Goal: Task Accomplishment & Management: Use online tool/utility

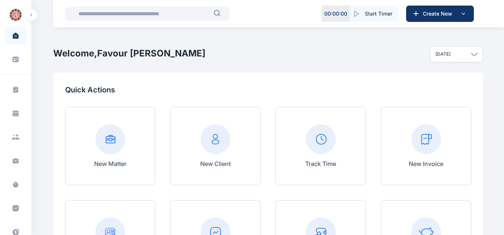
click at [421, 144] on icon at bounding box center [425, 139] width 8 height 10
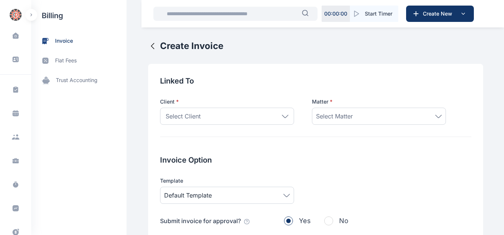
click at [277, 118] on div "Select Client" at bounding box center [227, 116] width 134 height 17
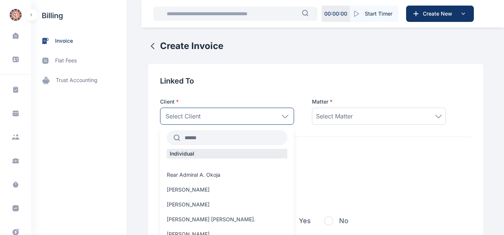
click at [218, 132] on input "text" at bounding box center [233, 137] width 107 height 13
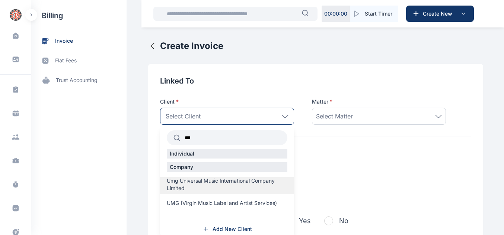
type input "***"
click at [175, 189] on span "Umg Universal Music International Company Limited" at bounding box center [227, 184] width 121 height 15
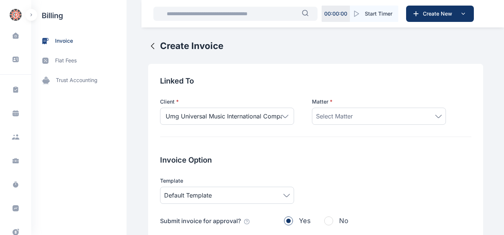
click at [338, 122] on div "Select Matter" at bounding box center [379, 116] width 134 height 17
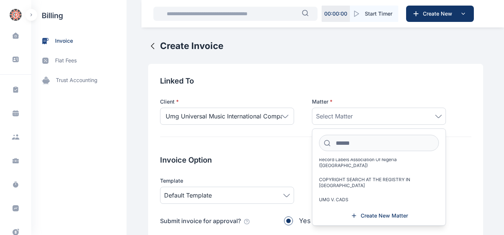
scroll to position [165, 0]
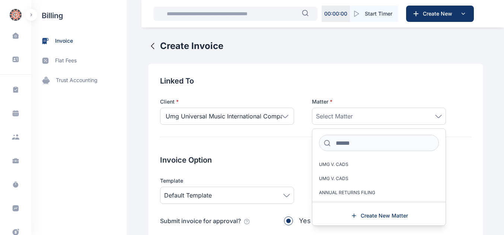
click at [354, 204] on span "POST-INCORPORATION FILINGS" at bounding box center [353, 207] width 69 height 6
click at [330, 204] on span "POST-INCORPORATION FILINGS" at bounding box center [353, 207] width 69 height 6
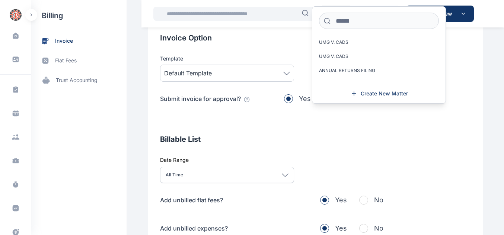
scroll to position [130, 0]
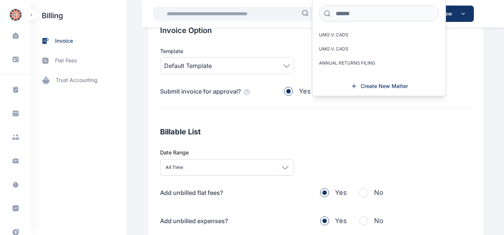
click at [379, 121] on div "Linked To Client * Umg Universal Music International Company Limited *** Indivi…" at bounding box center [315, 137] width 335 height 407
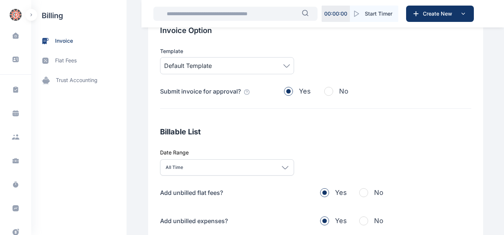
click at [359, 192] on span "button" at bounding box center [363, 193] width 9 height 9
click at [361, 219] on span "button" at bounding box center [363, 221] width 9 height 9
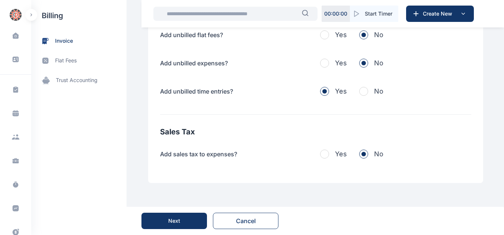
click at [360, 89] on span "button" at bounding box center [363, 91] width 9 height 9
click at [162, 215] on button "Next" at bounding box center [173, 221] width 65 height 16
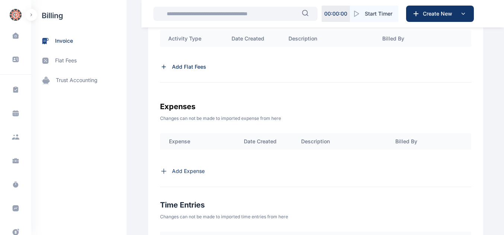
click at [191, 67] on p "Add Flat Fees" at bounding box center [189, 66] width 34 height 7
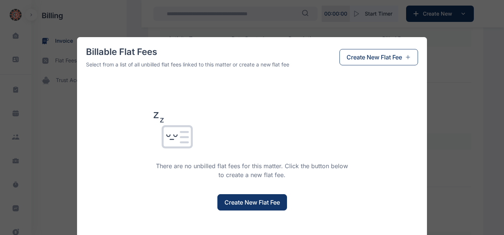
click at [237, 203] on span "Create New Flat Fee" at bounding box center [251, 202] width 55 height 9
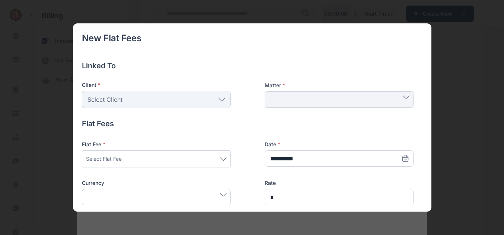
click at [220, 159] on icon at bounding box center [223, 159] width 7 height 3
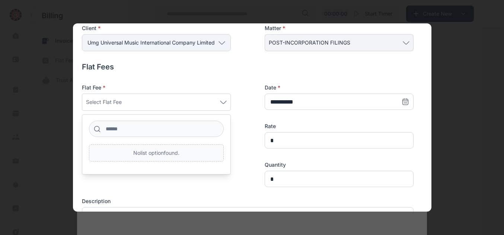
scroll to position [64, 0]
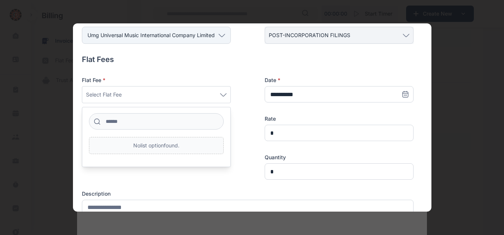
click at [141, 99] on div "Select Flat Fee" at bounding box center [156, 94] width 141 height 9
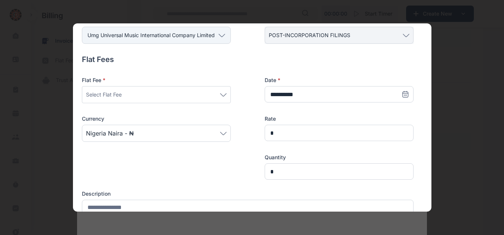
click at [166, 98] on div "Select Flat Fee" at bounding box center [156, 94] width 141 height 9
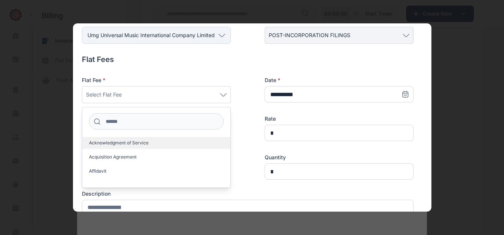
click at [147, 139] on label "Acknowledgment of Service" at bounding box center [156, 143] width 148 height 12
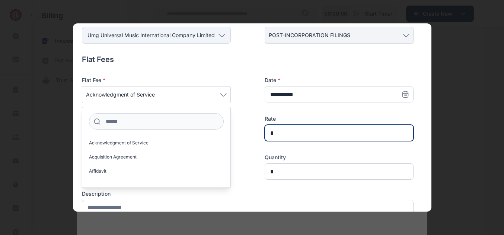
click at [278, 136] on input "*" at bounding box center [338, 133] width 149 height 16
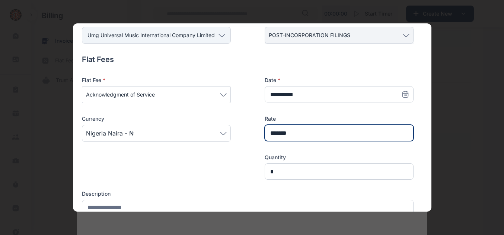
type input "*******"
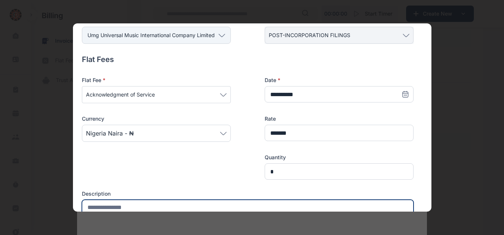
click at [138, 207] on textarea at bounding box center [247, 216] width 331 height 33
type textarea "**********"
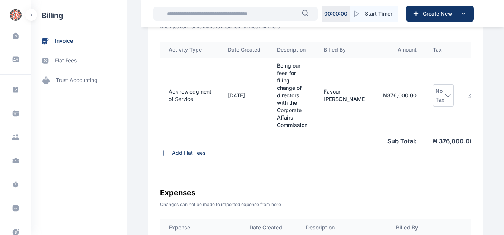
scroll to position [299, 0]
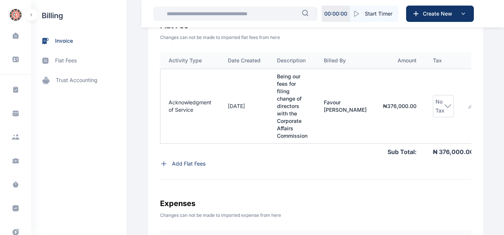
click at [435, 100] on span "No Tax" at bounding box center [439, 106] width 9 height 18
click at [440, 172] on span "VAT - 7.50%" at bounding box center [447, 173] width 15 height 12
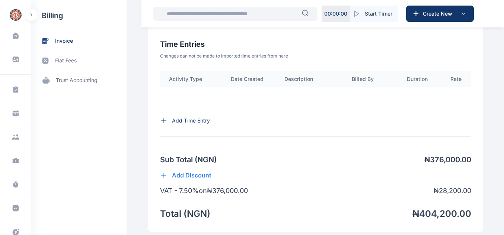
scroll to position [667, 0]
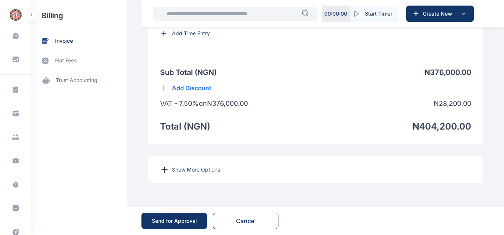
click at [191, 169] on p "Show More Options" at bounding box center [196, 169] width 48 height 7
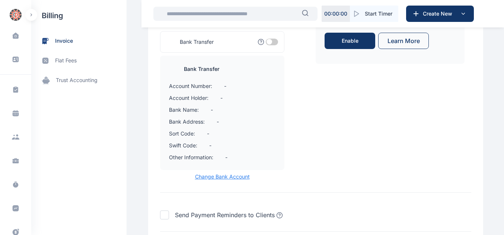
scroll to position [956, 0]
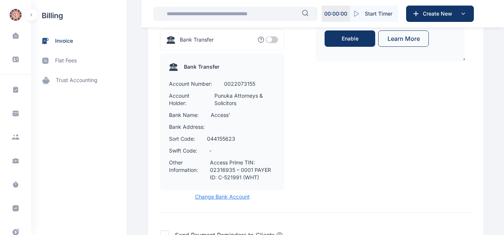
click at [215, 201] on span "Change Bank Account" at bounding box center [222, 196] width 124 height 7
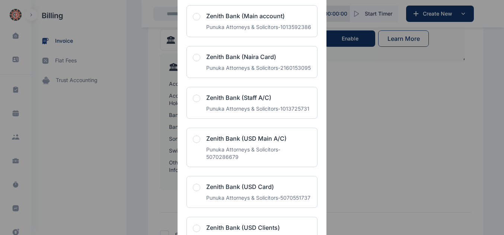
scroll to position [316, 0]
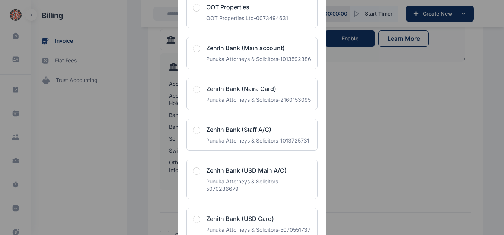
click at [193, 52] on span "button" at bounding box center [196, 48] width 7 height 7
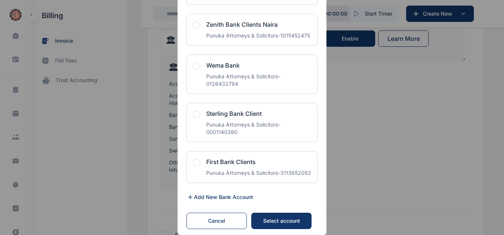
click at [274, 221] on div "Select account" at bounding box center [280, 221] width 45 height 7
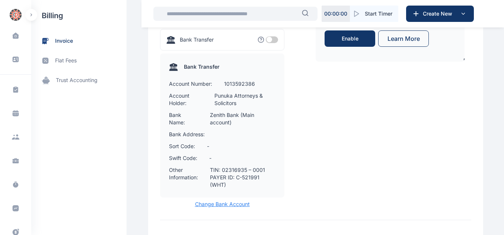
scroll to position [1056, 0]
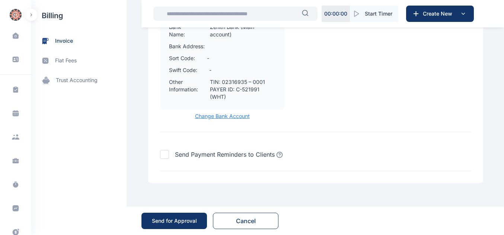
click at [180, 221] on div "Send for Approval" at bounding box center [174, 221] width 45 height 7
